Goal: Information Seeking & Learning: Learn about a topic

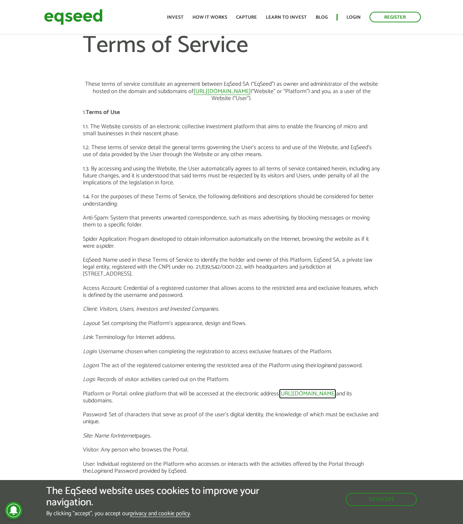
click at [300, 390] on font "https://www.eqseed.com" at bounding box center [307, 394] width 57 height 10
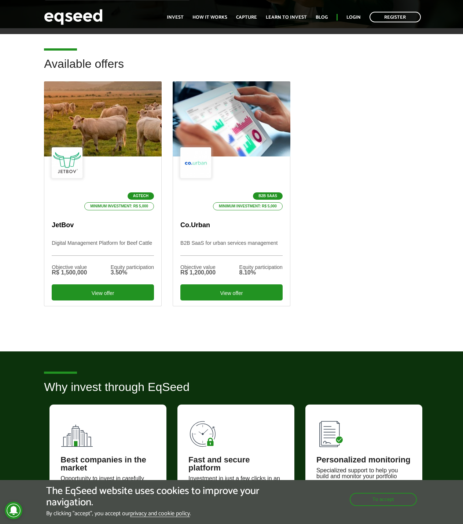
scroll to position [183, 0]
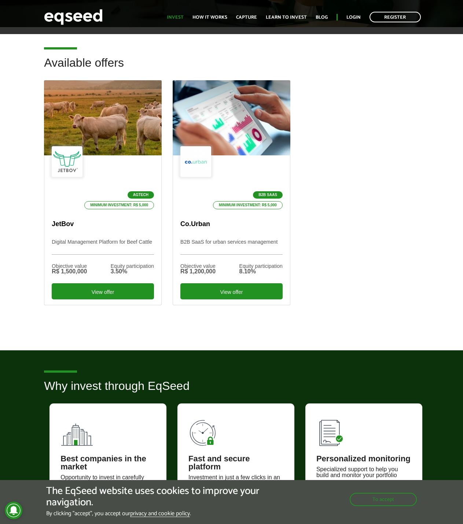
drag, startPoint x: 188, startPoint y: 12, endPoint x: 172, endPoint y: 16, distance: 15.9
click at [187, 12] on ul "Start Invest How it works Capture Learn to invest Blog Login Register" at bounding box center [293, 17] width 261 height 11
click at [172, 16] on font "Invest" at bounding box center [175, 18] width 17 height 8
click at [101, 21] on img at bounding box center [73, 16] width 59 height 19
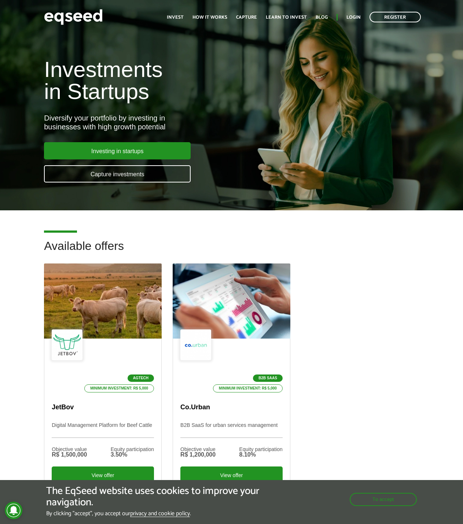
click at [65, 118] on font "Diversify your portfolio by investing in" at bounding box center [104, 118] width 121 height 8
drag, startPoint x: 65, startPoint y: 118, endPoint x: 138, endPoint y: 125, distance: 73.7
click at [138, 125] on div "Diversify your portfolio by investing in businesses with high growth potential" at bounding box center [154, 123] width 221 height 18
click at [455, 375] on div "Available offers Agtech Minimum investment: R$ 5,000 JetBov Digital Management …" at bounding box center [231, 376] width 463 height 272
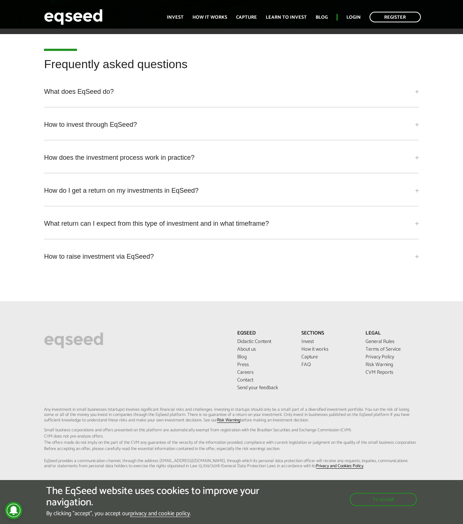
scroll to position [1863, 0]
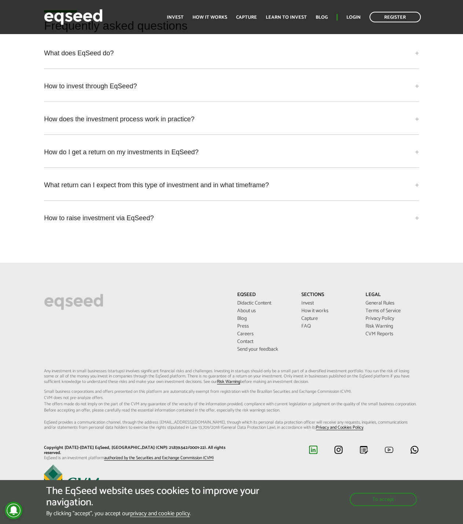
click at [314, 453] on img at bounding box center [313, 449] width 9 height 9
click at [52, 374] on font "Any investment in small businesses (startups) involves significant financial ri…" at bounding box center [227, 377] width 366 height 18
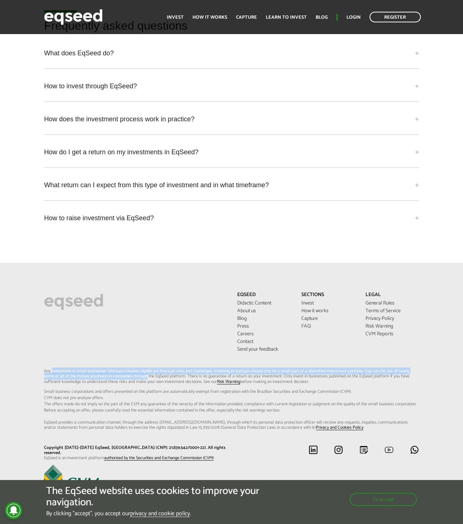
drag, startPoint x: 52, startPoint y: 374, endPoint x: 148, endPoint y: 378, distance: 95.8
click at [148, 378] on font "Any investment in small businesses (startups) involves significant financial ri…" at bounding box center [227, 377] width 366 height 18
click at [300, 372] on font "Any investment in small businesses (startups) involves significant financial ri…" at bounding box center [227, 377] width 366 height 18
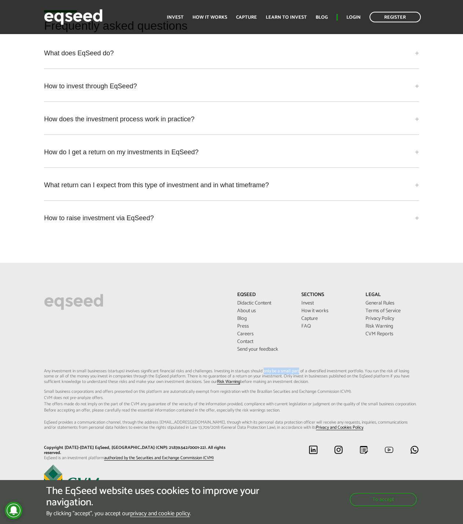
drag, startPoint x: 300, startPoint y: 372, endPoint x: 267, endPoint y: 372, distance: 33.0
click at [267, 372] on font "Any investment in small businesses (startups) involves significant financial ri…" at bounding box center [227, 377] width 366 height 18
click at [83, 12] on img at bounding box center [73, 16] width 59 height 19
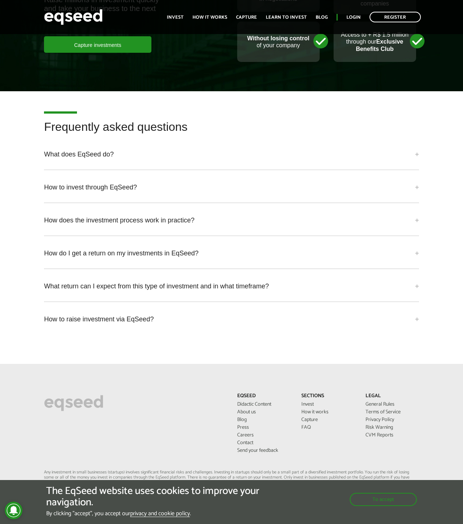
scroll to position [1833, 0]
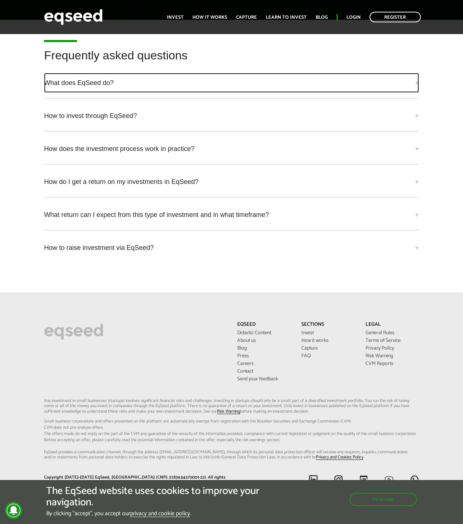
click at [133, 90] on link "What does EqSeed do?" at bounding box center [231, 83] width 375 height 20
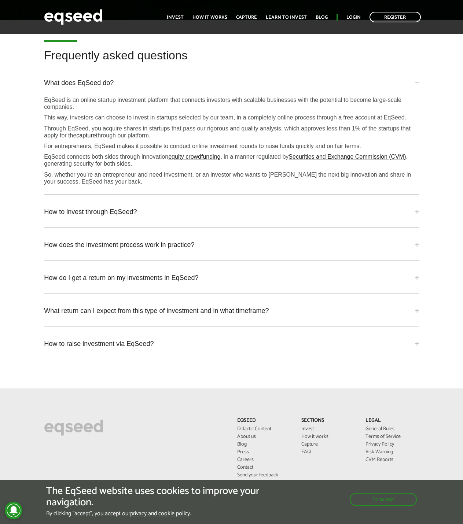
click at [71, 98] on font "EqSeed is an online startup investment platform that connects investors with sc…" at bounding box center [222, 103] width 357 height 13
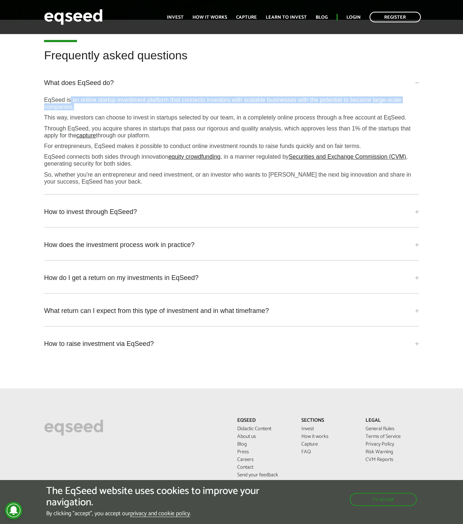
copy div "an online startup investment platform that connects investors with scalable bus…"
drag, startPoint x: 71, startPoint y: 98, endPoint x: 196, endPoint y: 107, distance: 125.0
click at [196, 107] on p "EqSeed is an online startup investment platform that connects investors with sc…" at bounding box center [231, 103] width 375 height 14
